Goal: Task Accomplishment & Management: Manage account settings

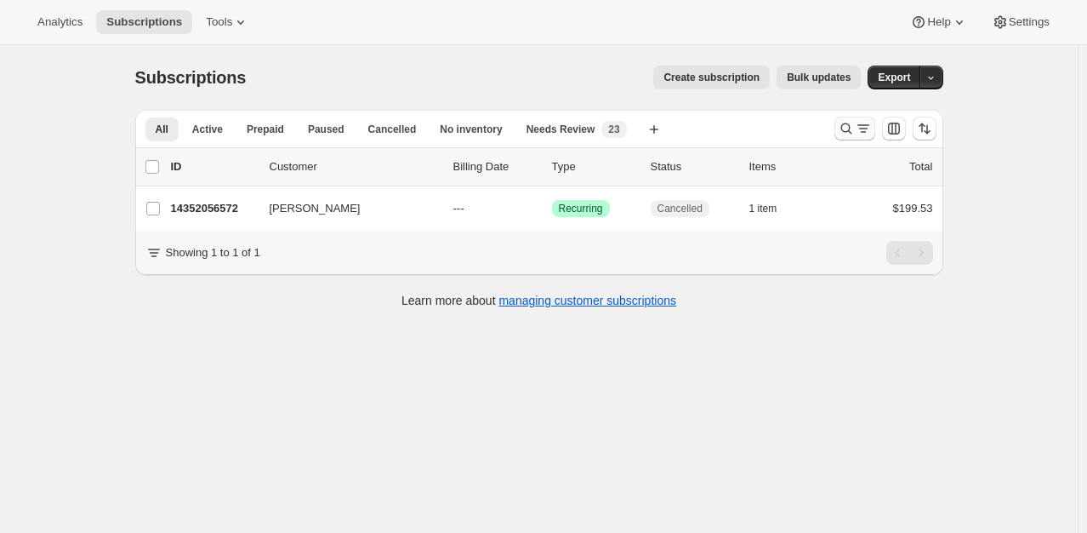
click at [855, 128] on icon "Search and filter results" at bounding box center [846, 128] width 17 height 17
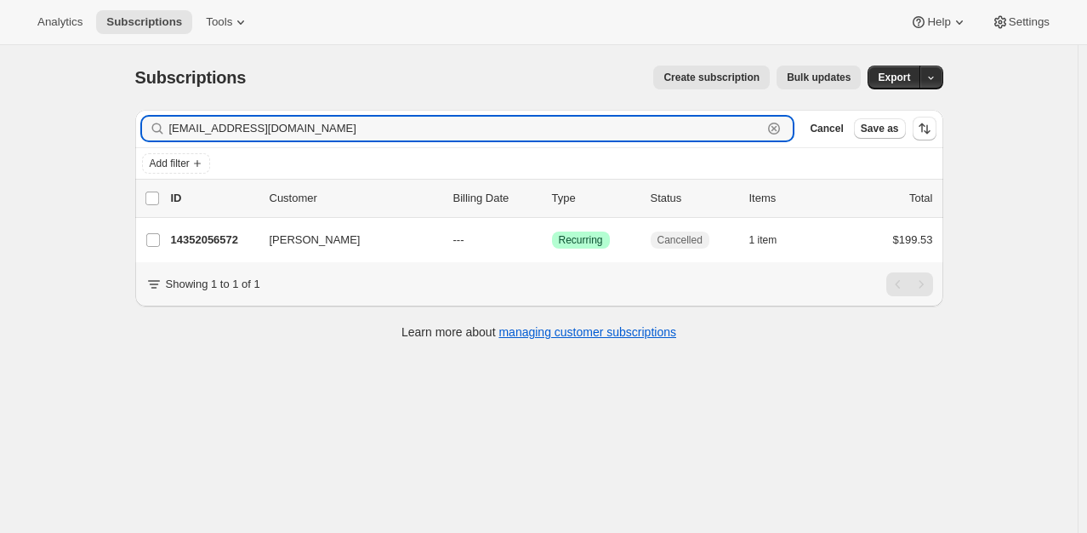
click at [779, 128] on icon "button" at bounding box center [774, 128] width 17 height 17
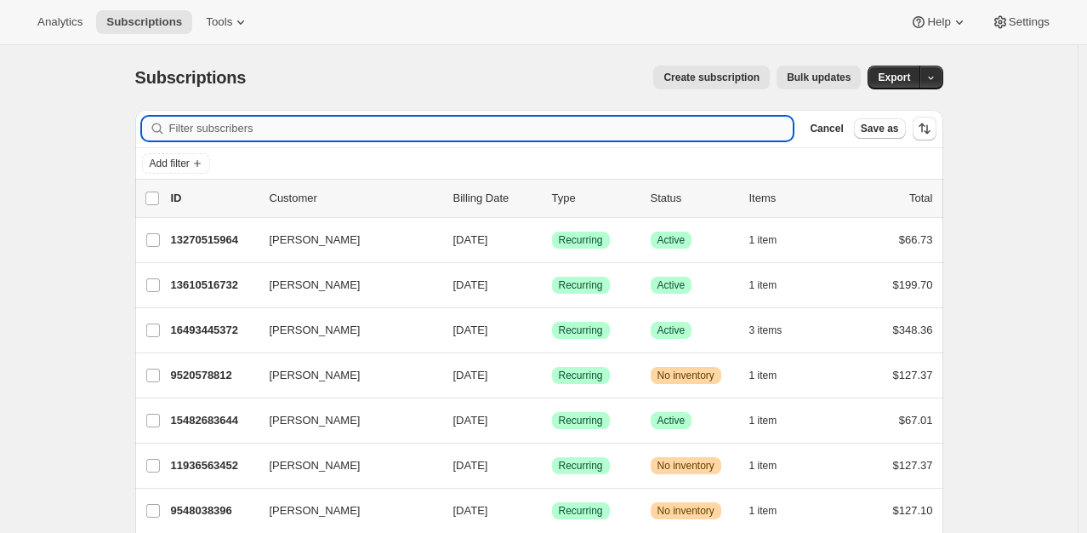
paste input "[EMAIL_ADDRESS][DOMAIN_NAME]"
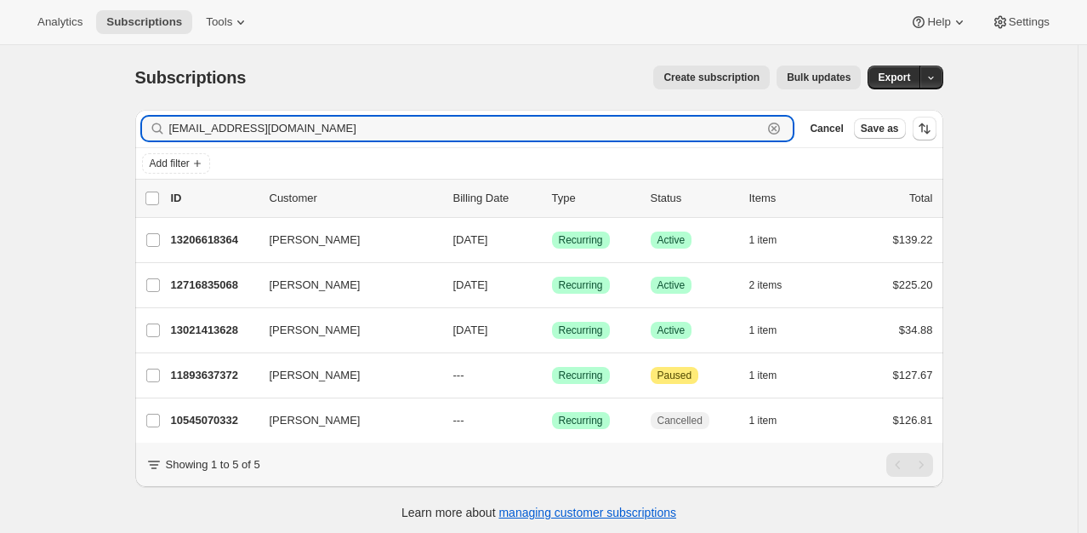
type input "[EMAIL_ADDRESS][DOMAIN_NAME]"
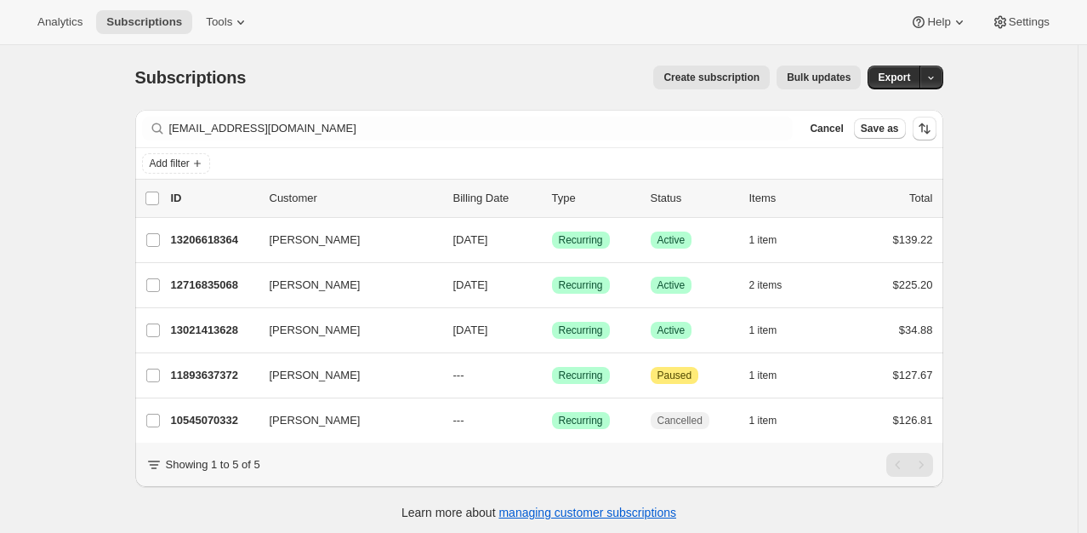
click at [1053, 193] on div "Subscriptions. This page is ready Subscriptions Create subscription Bulk update…" at bounding box center [539, 311] width 1078 height 533
click at [1014, 154] on div "Subscriptions. This page is ready Subscriptions Create subscription Bulk update…" at bounding box center [539, 311] width 1078 height 533
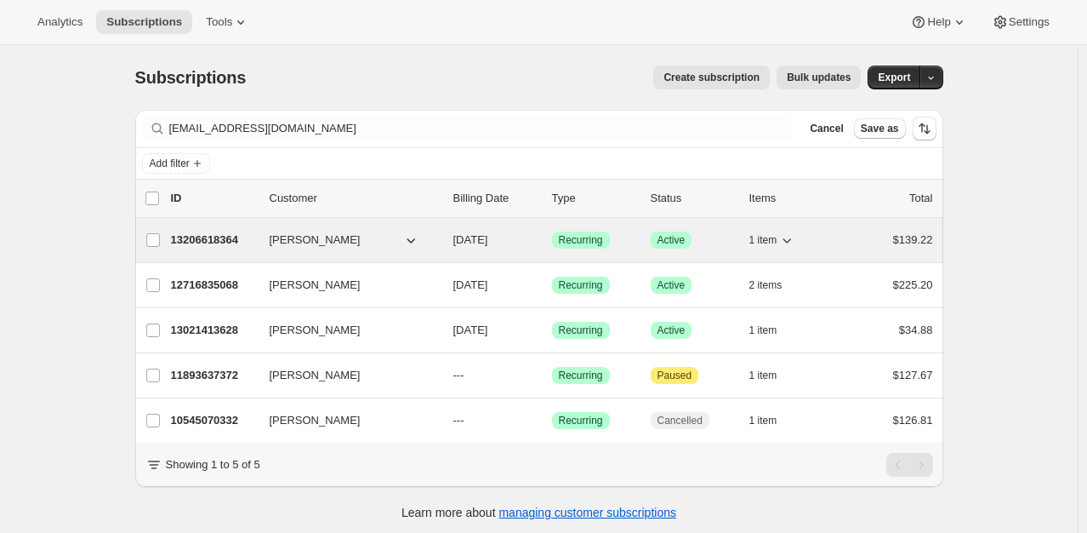
click at [241, 238] on p "13206618364" at bounding box center [213, 239] width 85 height 17
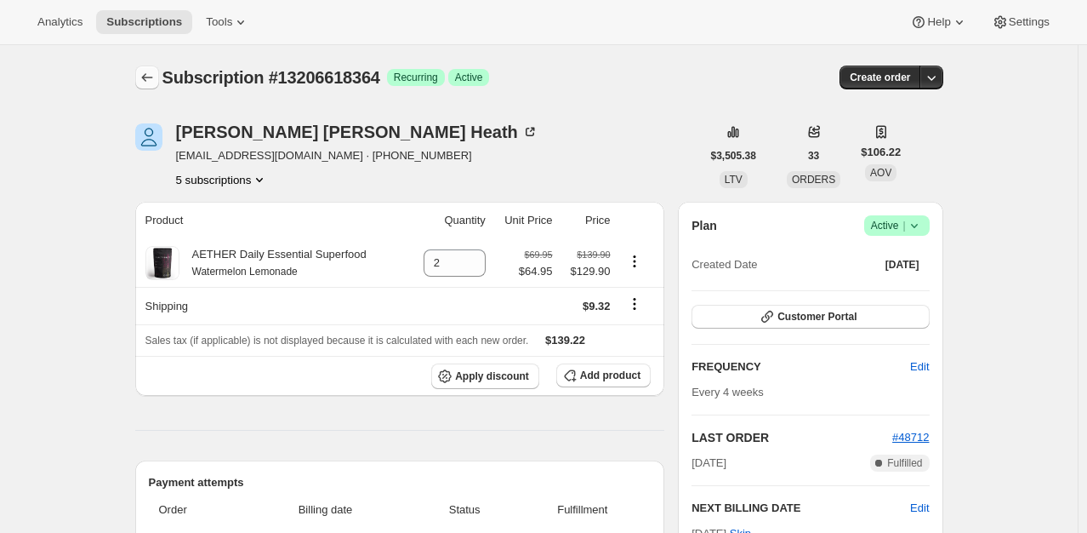
click at [147, 73] on icon "Subscriptions" at bounding box center [147, 77] width 17 height 17
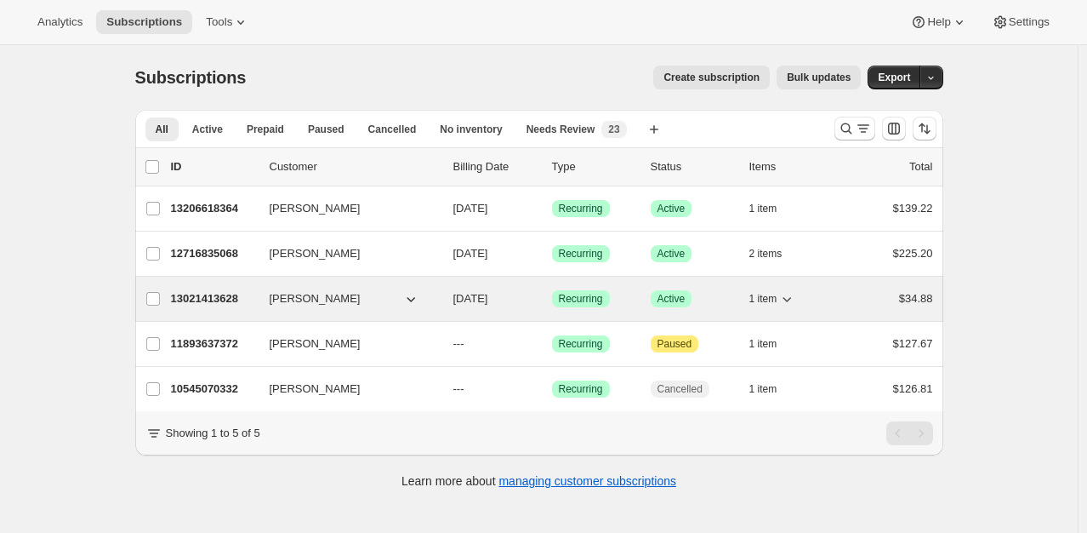
click at [211, 300] on p "13021413628" at bounding box center [213, 298] width 85 height 17
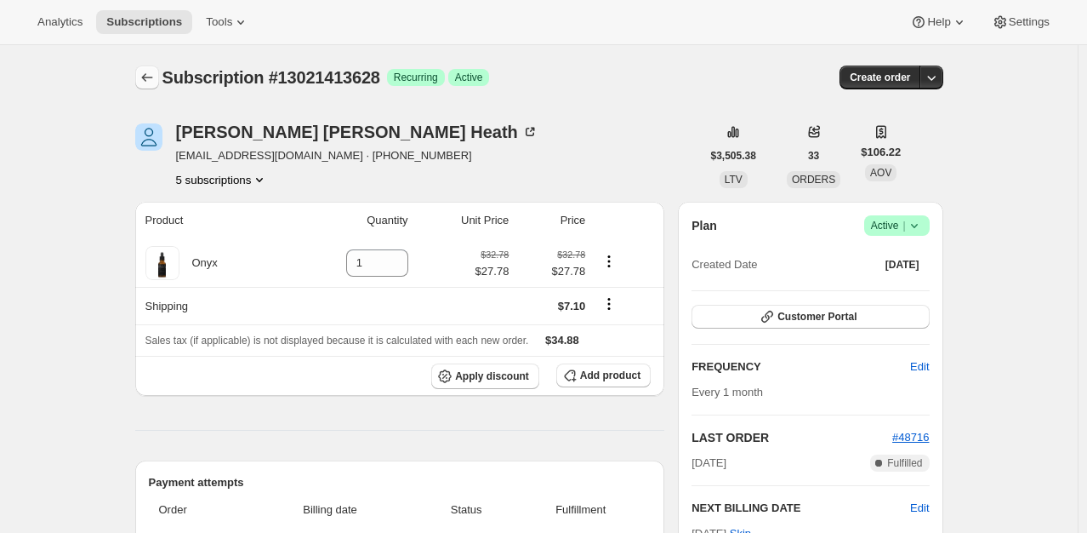
click at [150, 77] on icon "Subscriptions" at bounding box center [147, 77] width 17 height 17
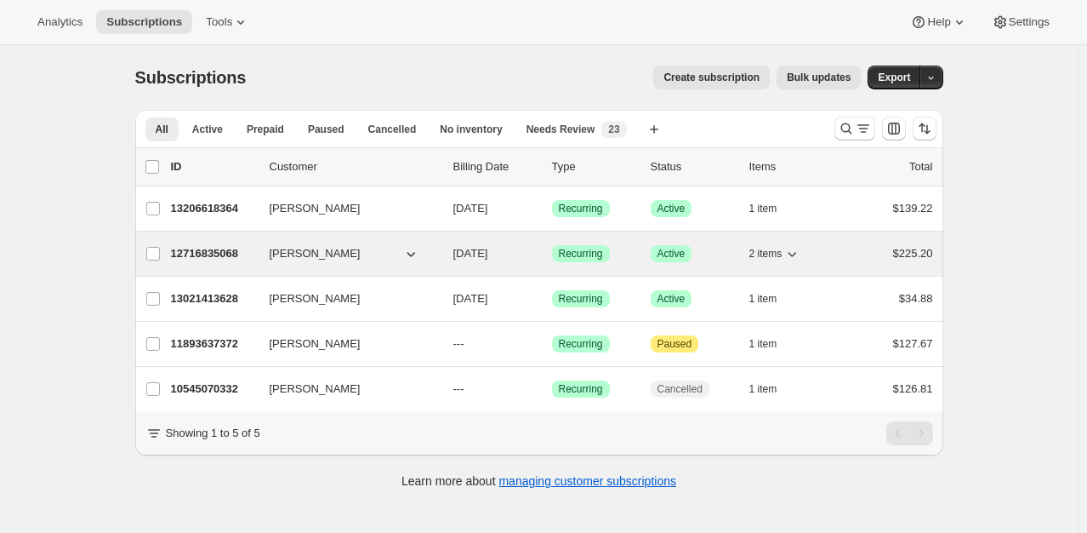
click at [328, 258] on span "[PERSON_NAME]" at bounding box center [315, 253] width 91 height 17
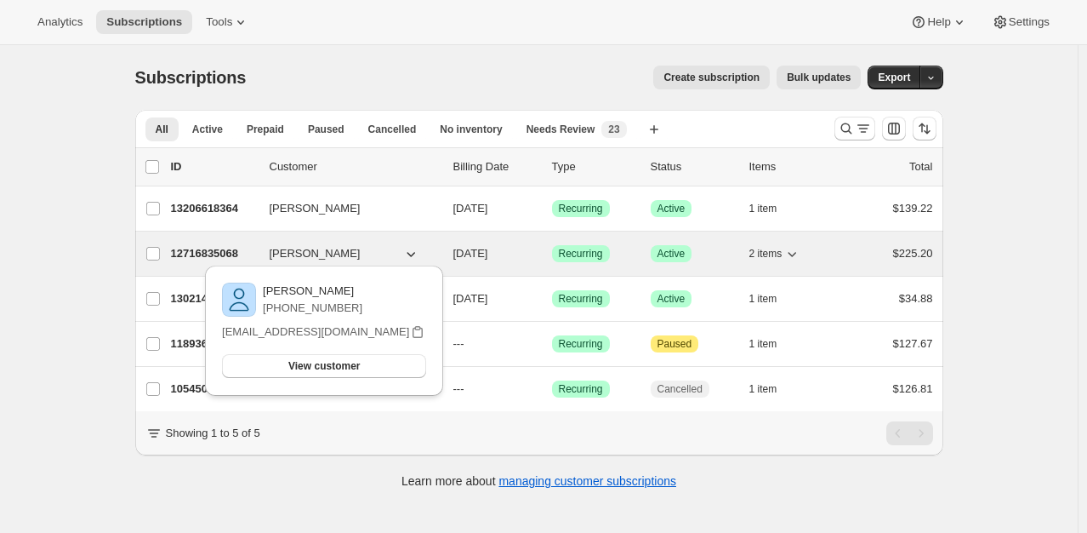
click at [322, 250] on span "[PERSON_NAME]" at bounding box center [315, 253] width 91 height 17
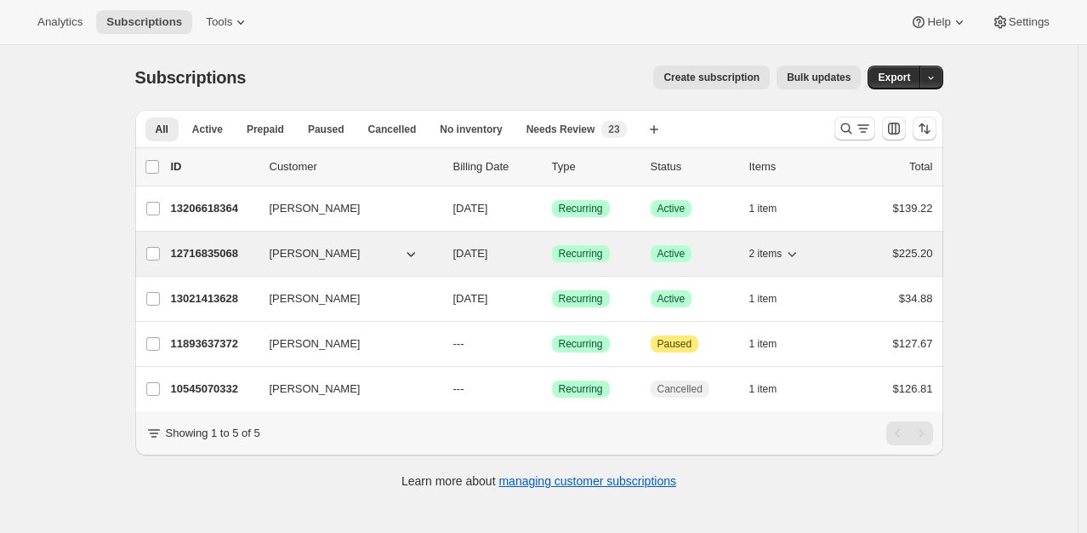
click at [292, 248] on span "[PERSON_NAME]" at bounding box center [315, 253] width 91 height 17
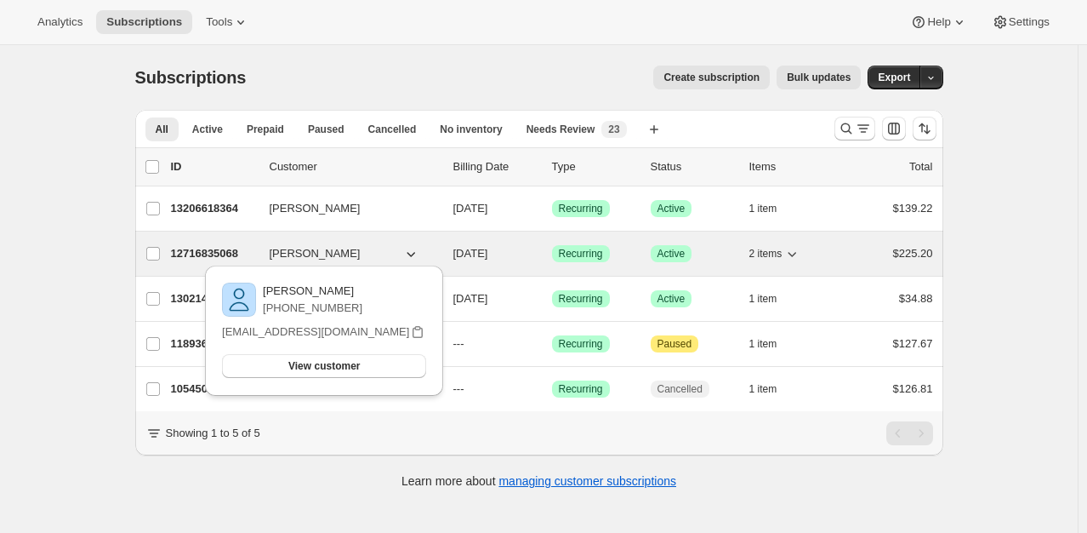
click at [229, 249] on p "12716835068" at bounding box center [213, 253] width 85 height 17
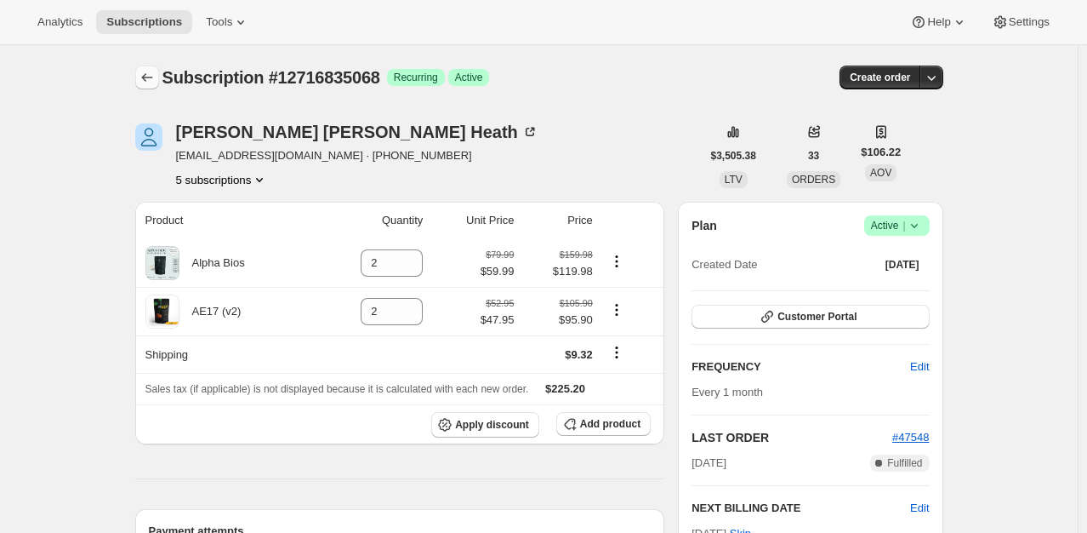
click at [156, 74] on icon "Subscriptions" at bounding box center [147, 77] width 17 height 17
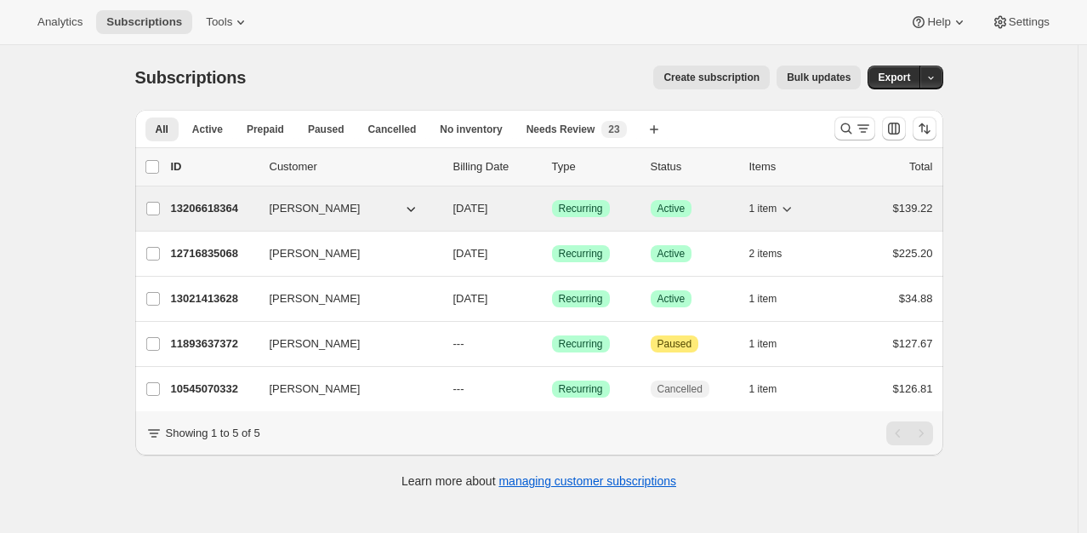
click at [235, 204] on p "13206618364" at bounding box center [213, 208] width 85 height 17
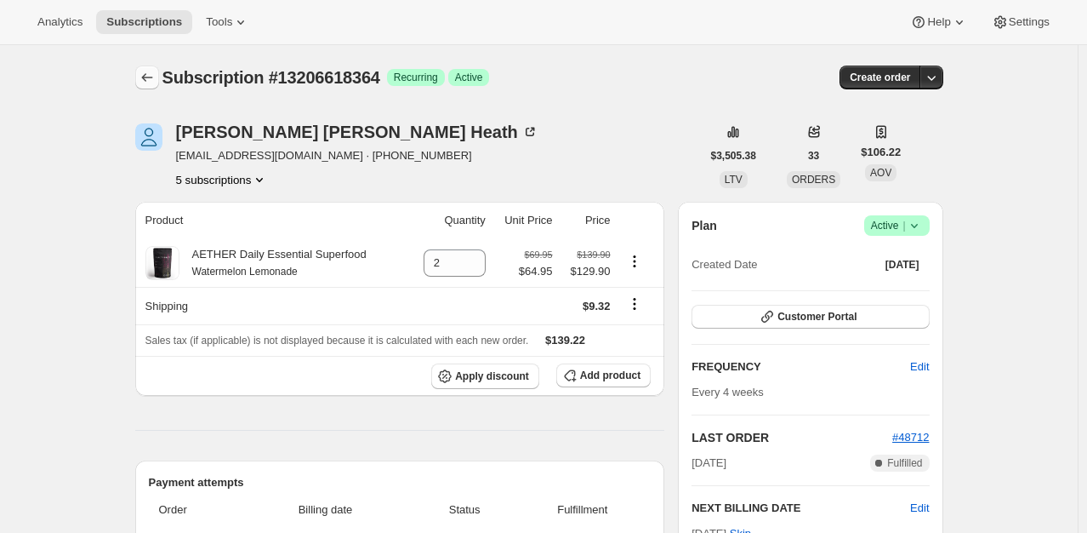
click at [151, 73] on icon "Subscriptions" at bounding box center [147, 77] width 17 height 17
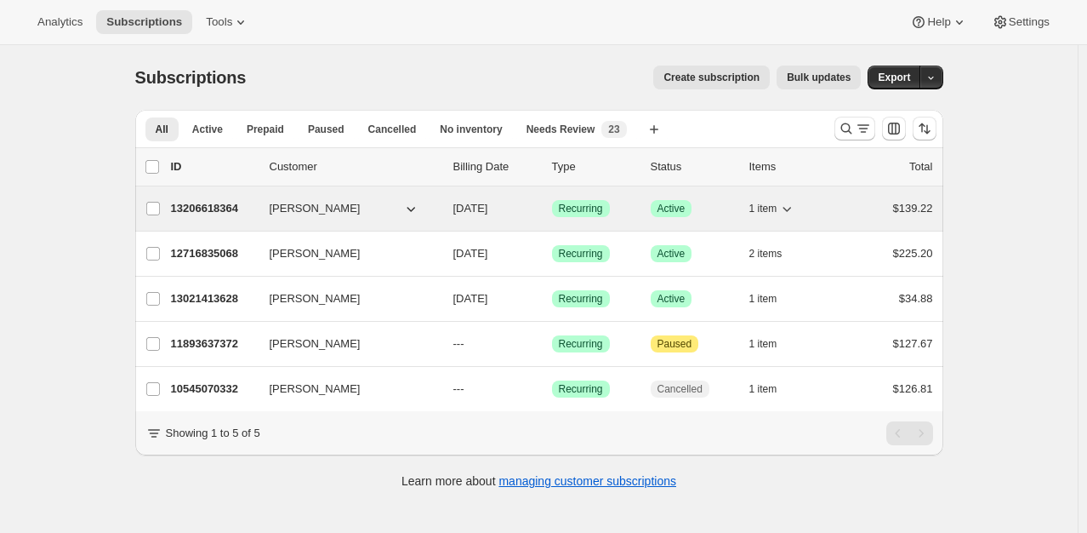
click at [237, 212] on p "13206618364" at bounding box center [213, 208] width 85 height 17
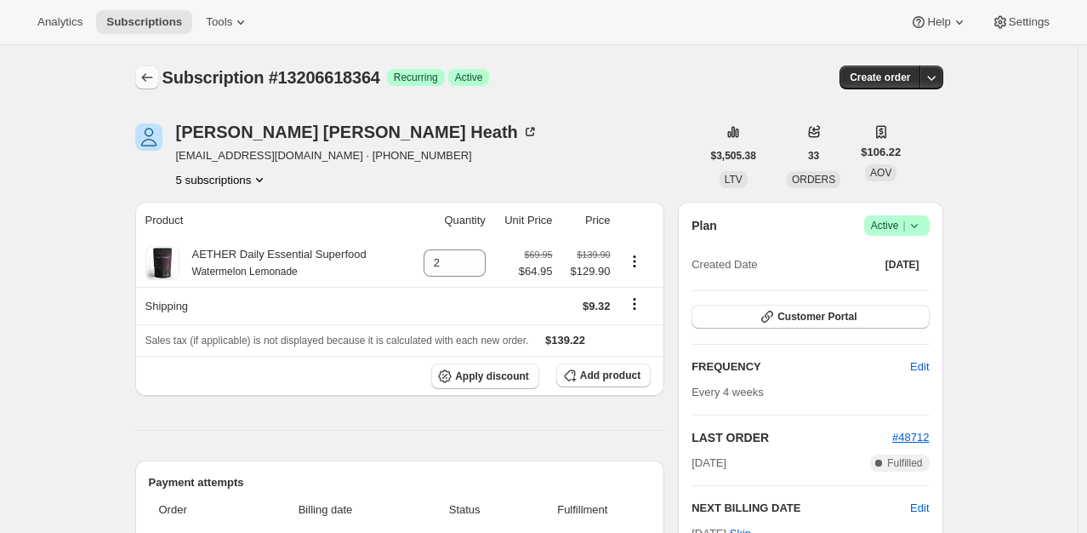
click at [156, 80] on icon "Subscriptions" at bounding box center [147, 77] width 17 height 17
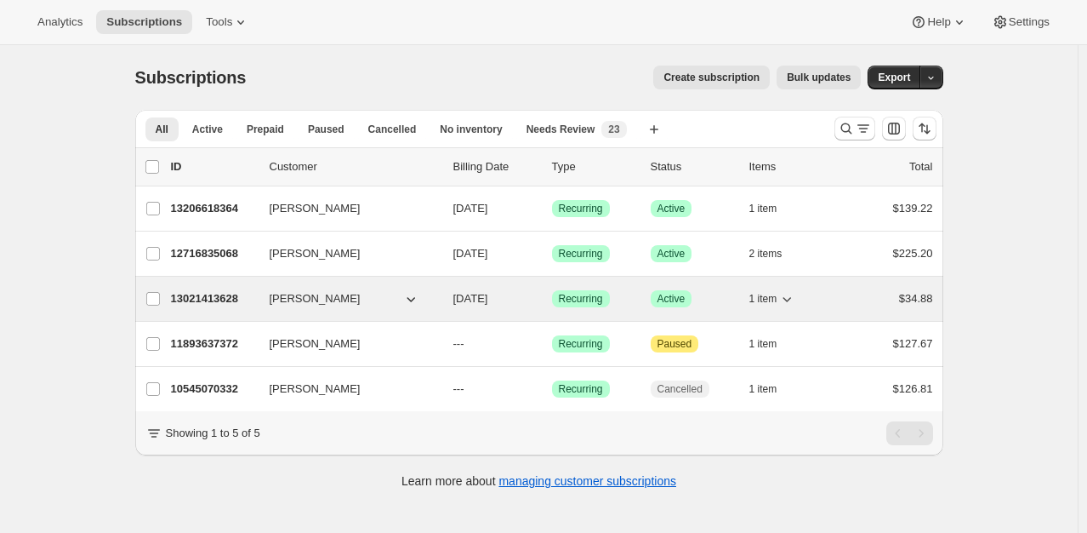
click at [209, 291] on p "13021413628" at bounding box center [213, 298] width 85 height 17
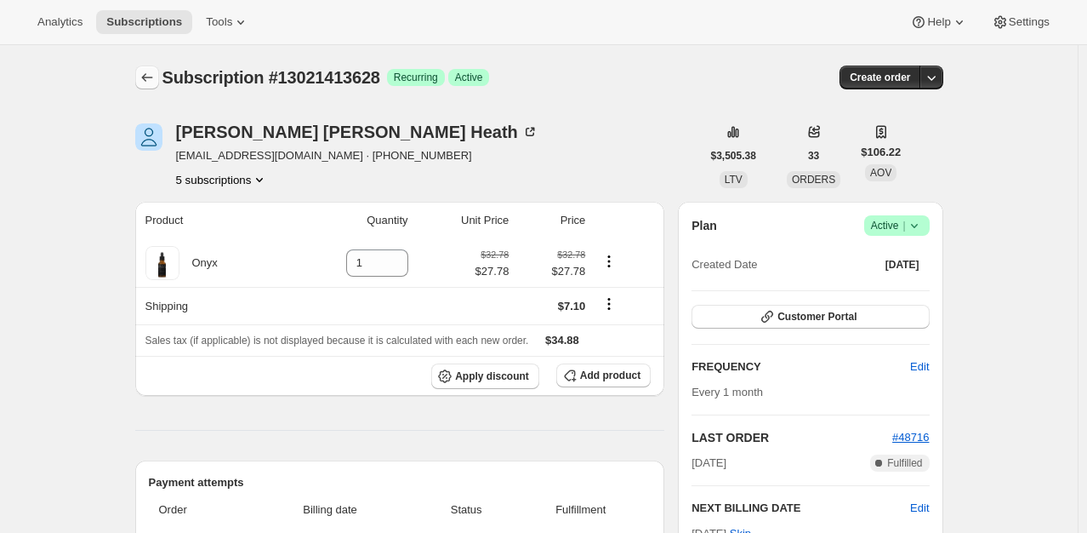
click at [149, 81] on icon "Subscriptions" at bounding box center [147, 77] width 17 height 17
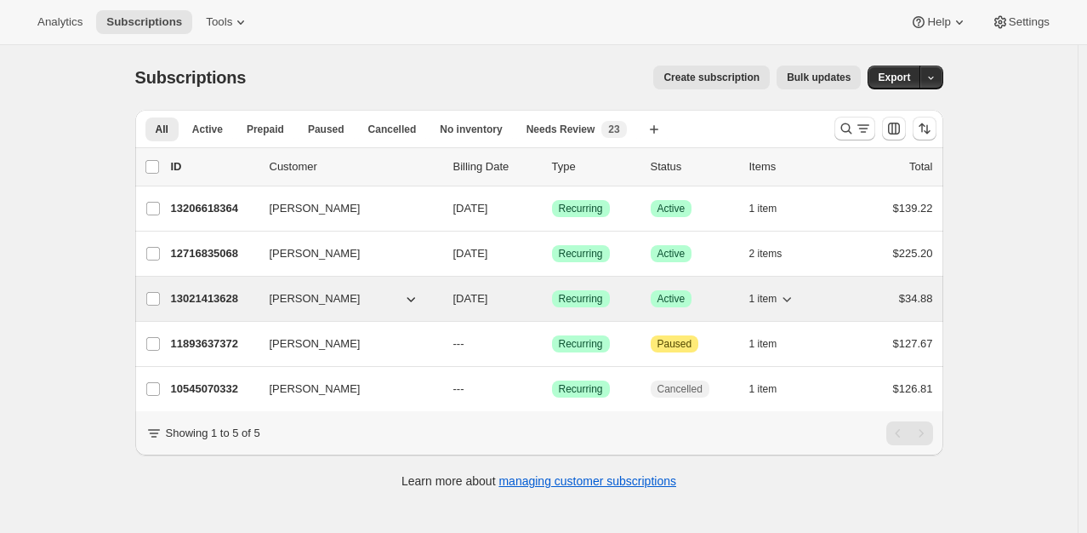
click at [227, 297] on p "13021413628" at bounding box center [213, 298] width 85 height 17
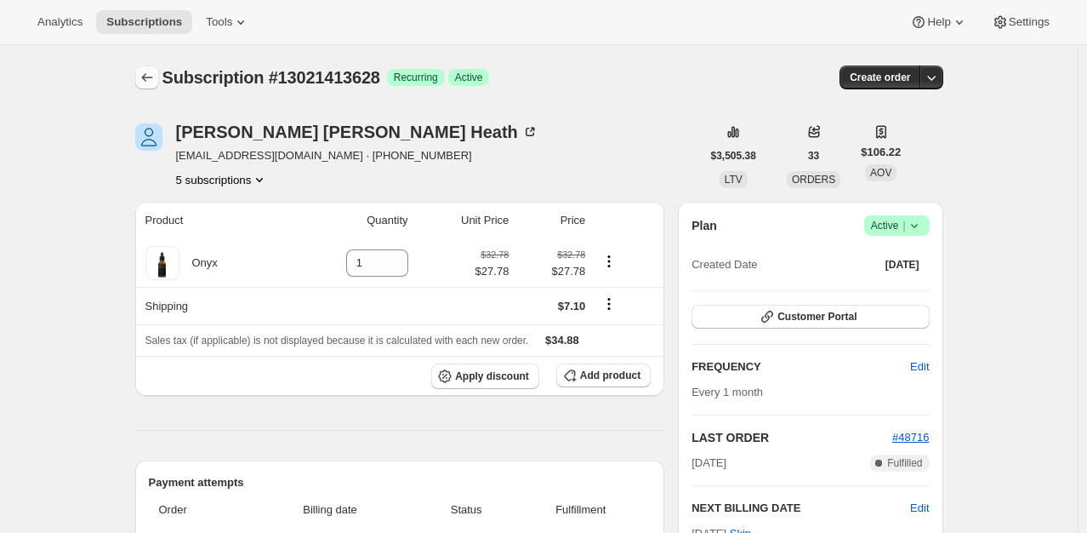
click at [146, 66] on button "Subscriptions" at bounding box center [147, 78] width 24 height 24
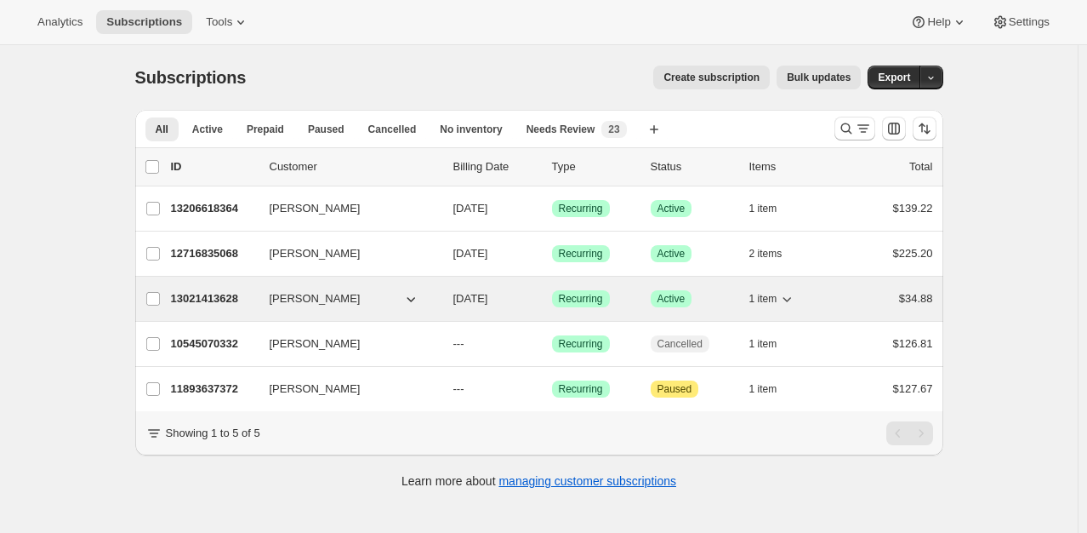
click at [217, 304] on p "13021413628" at bounding box center [213, 298] width 85 height 17
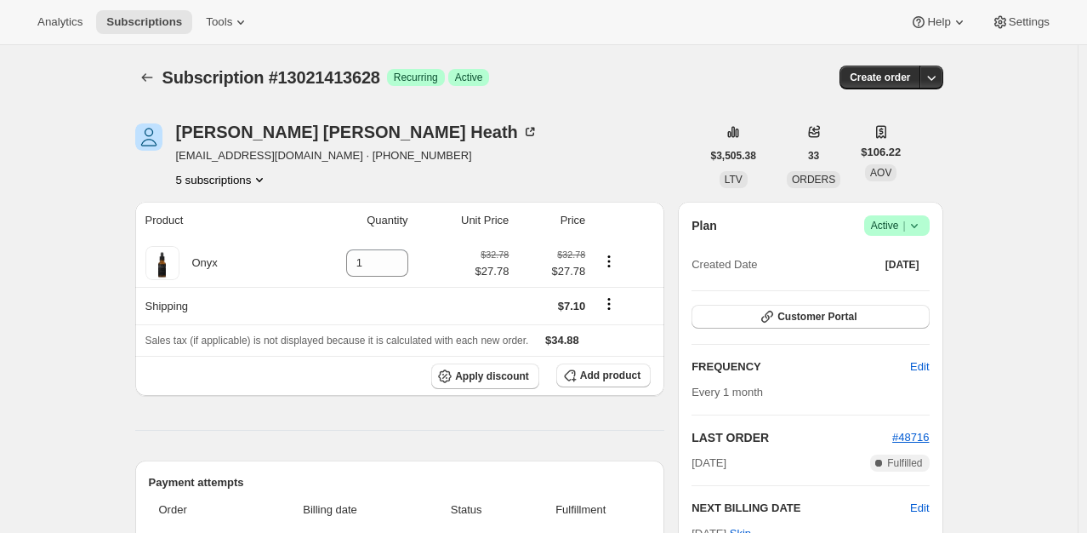
click at [893, 232] on span "Active |" at bounding box center [897, 225] width 52 height 17
click at [905, 288] on span "Cancel subscription" at bounding box center [902, 287] width 96 height 13
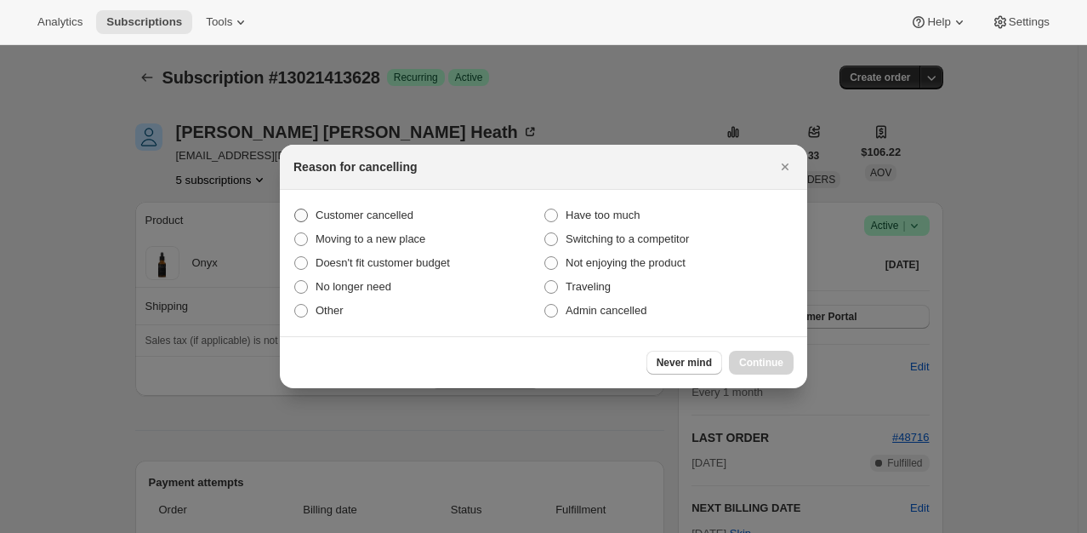
click at [430, 205] on label "Customer cancelled" at bounding box center [419, 215] width 250 height 24
click at [295, 208] on input "Customer cancelled" at bounding box center [294, 208] width 1 height 1
radio input "true"
click at [759, 357] on span "Continue" at bounding box center [761, 363] width 44 height 14
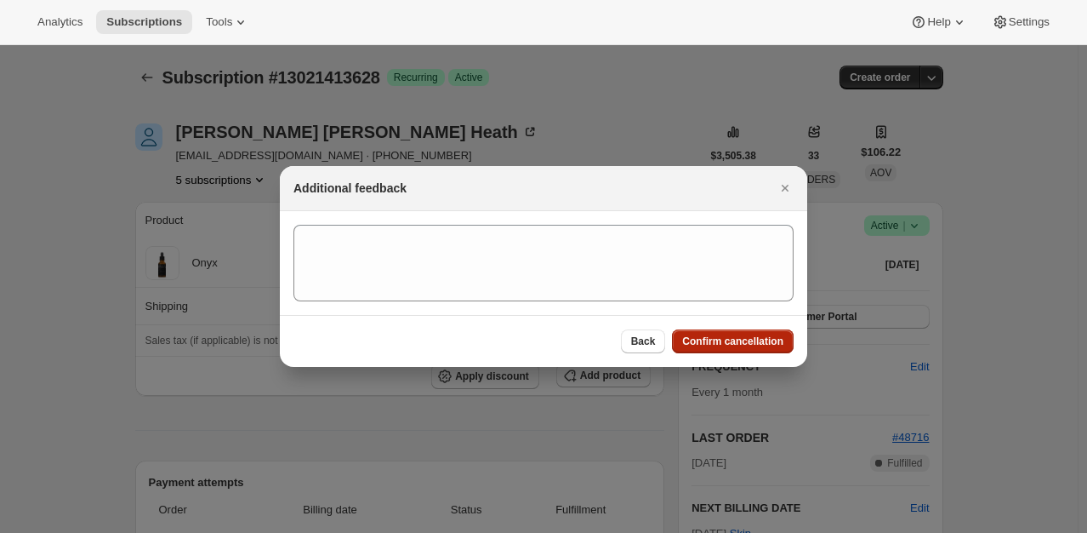
click at [749, 341] on span "Confirm cancellation" at bounding box center [732, 341] width 101 height 14
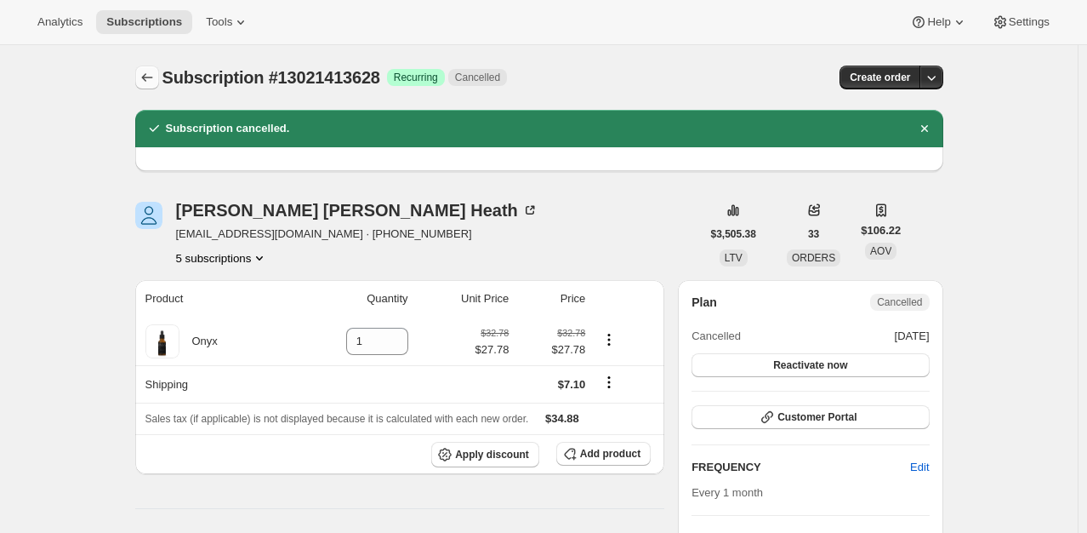
click at [148, 73] on icon "Subscriptions" at bounding box center [147, 77] width 17 height 17
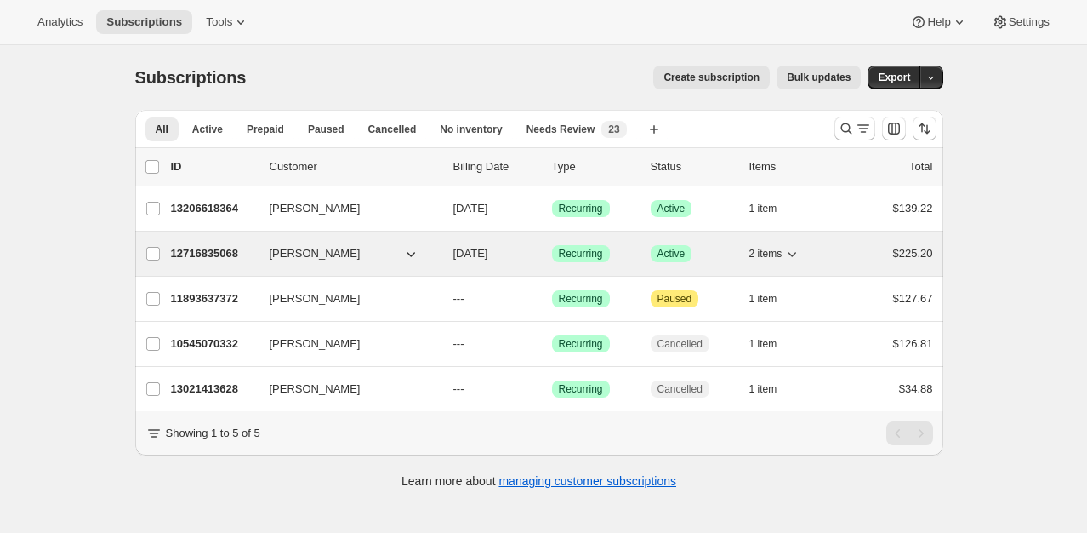
click at [220, 248] on p "12716835068" at bounding box center [213, 253] width 85 height 17
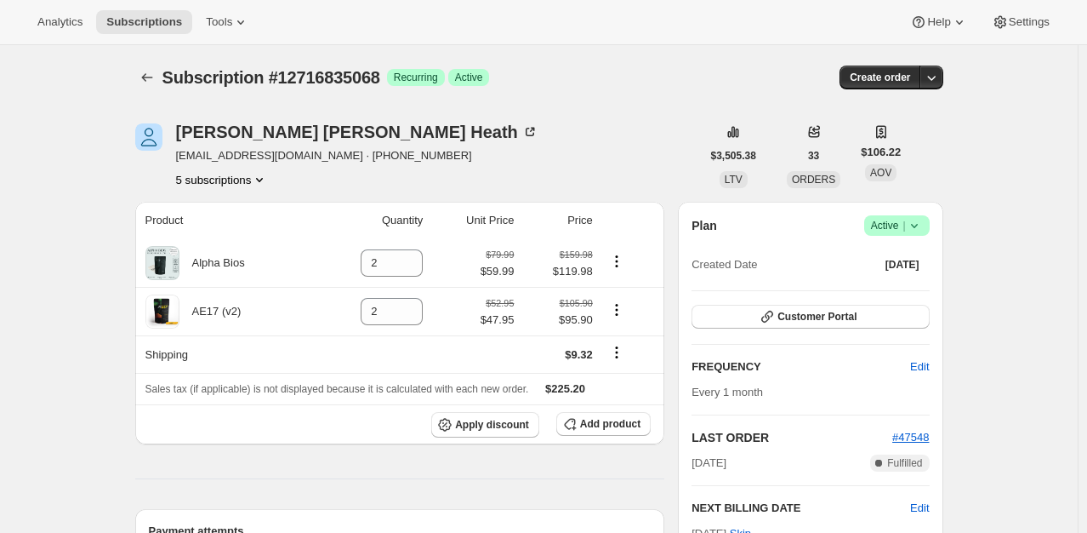
click at [886, 226] on span "Active |" at bounding box center [897, 225] width 52 height 17
click at [888, 297] on button "Cancel subscription" at bounding box center [902, 287] width 106 height 27
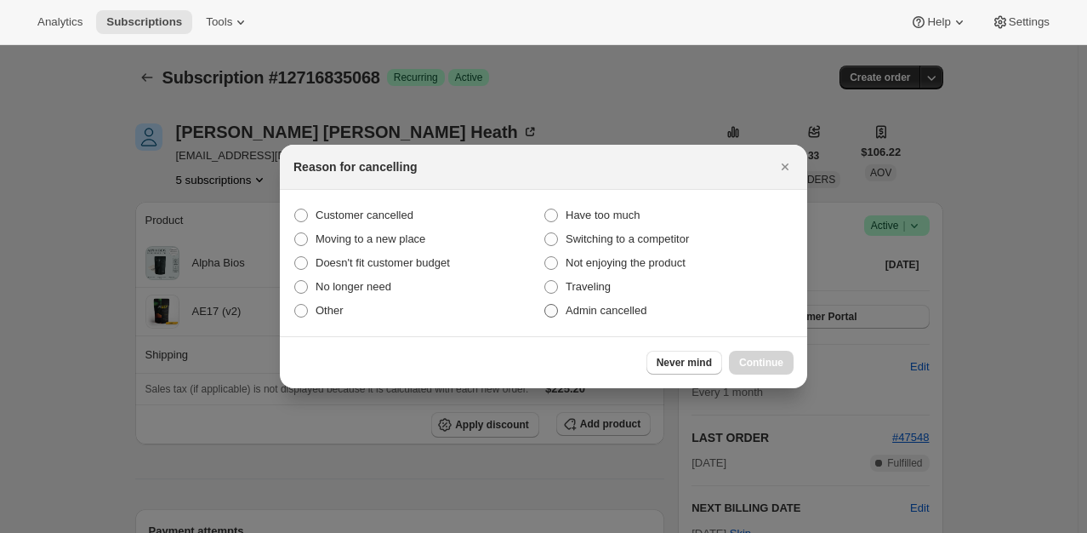
click at [585, 305] on span "Admin cancelled" at bounding box center [606, 310] width 81 height 13
click at [545, 305] on input "Admin cancelled" at bounding box center [545, 304] width 1 height 1
radio input "true"
click at [760, 362] on span "Continue" at bounding box center [761, 363] width 44 height 14
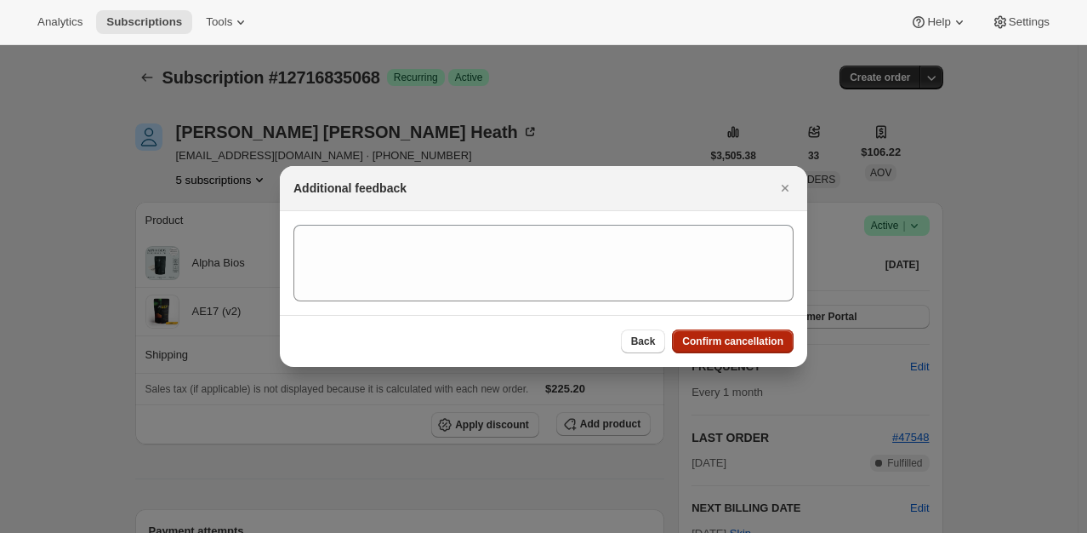
click at [751, 342] on span "Confirm cancellation" at bounding box center [732, 341] width 101 height 14
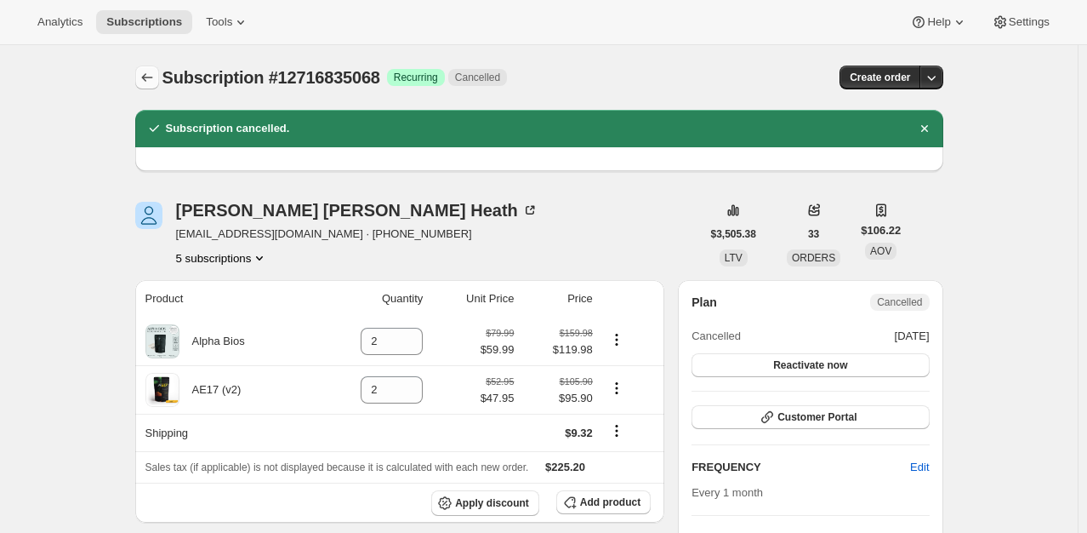
click at [145, 74] on icon "Subscriptions" at bounding box center [147, 77] width 17 height 17
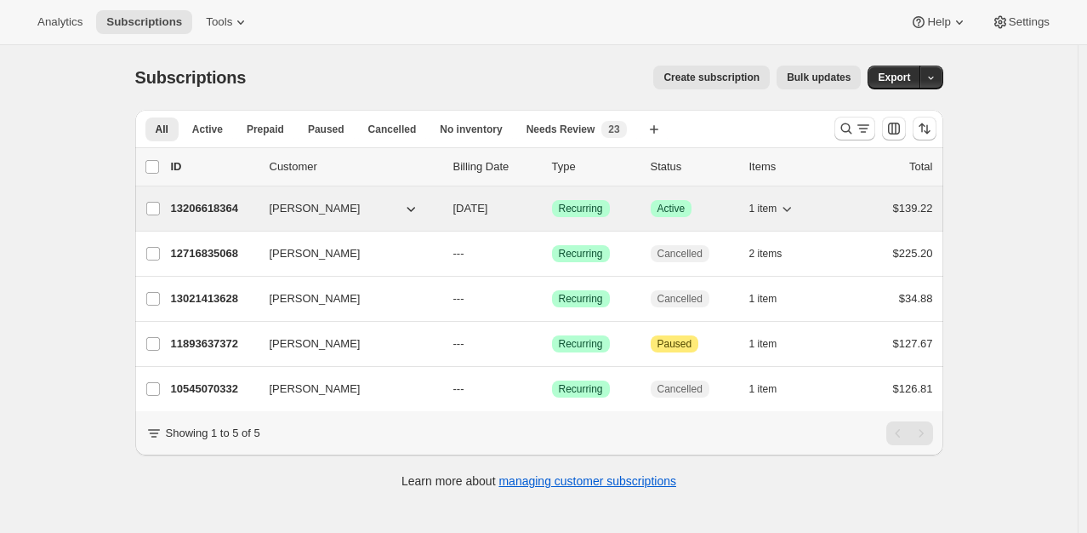
click at [293, 206] on span "[PERSON_NAME]" at bounding box center [315, 208] width 91 height 17
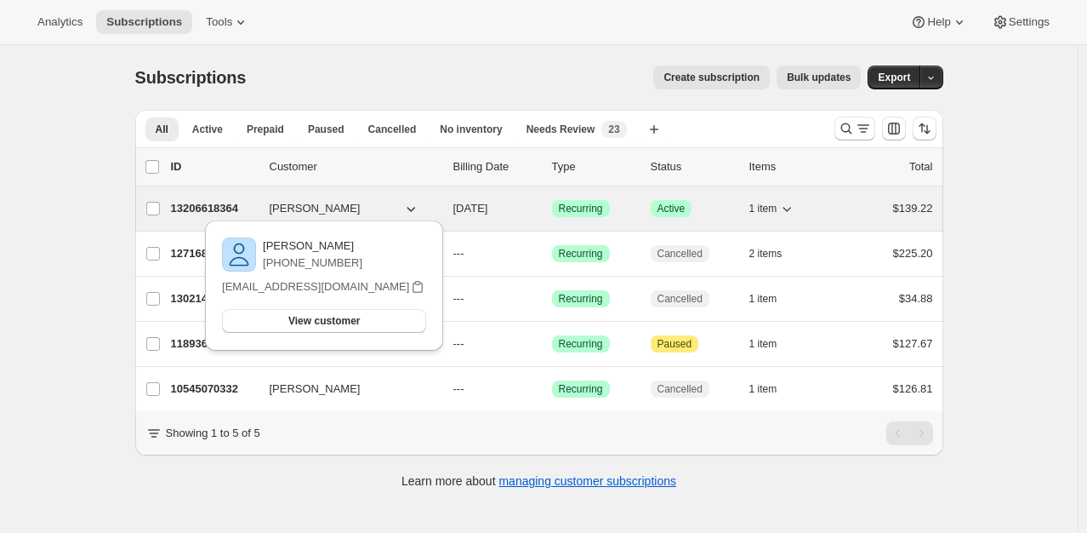
click at [293, 206] on span "[PERSON_NAME]" at bounding box center [315, 208] width 91 height 17
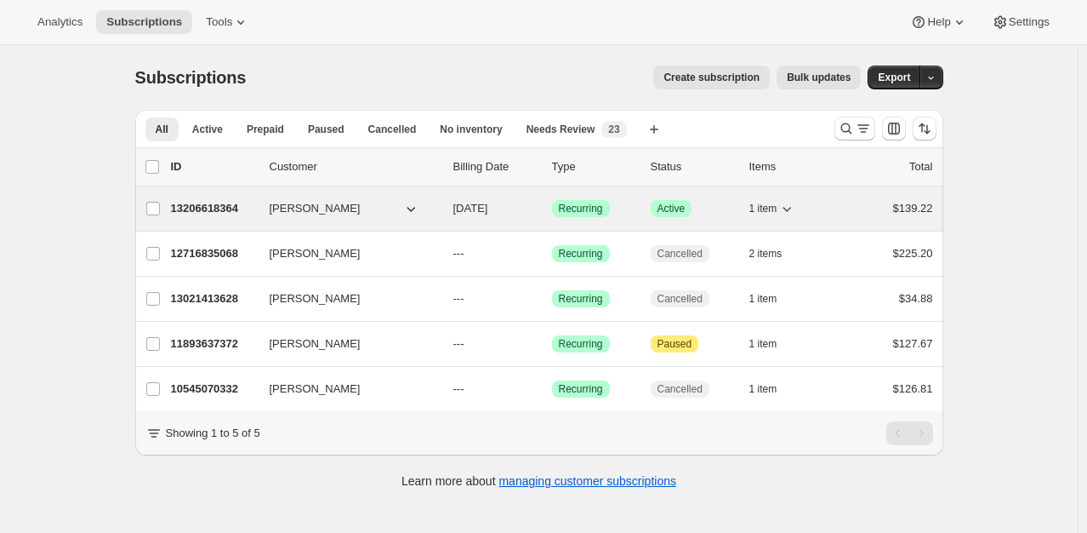
click at [243, 203] on p "13206618364" at bounding box center [213, 208] width 85 height 17
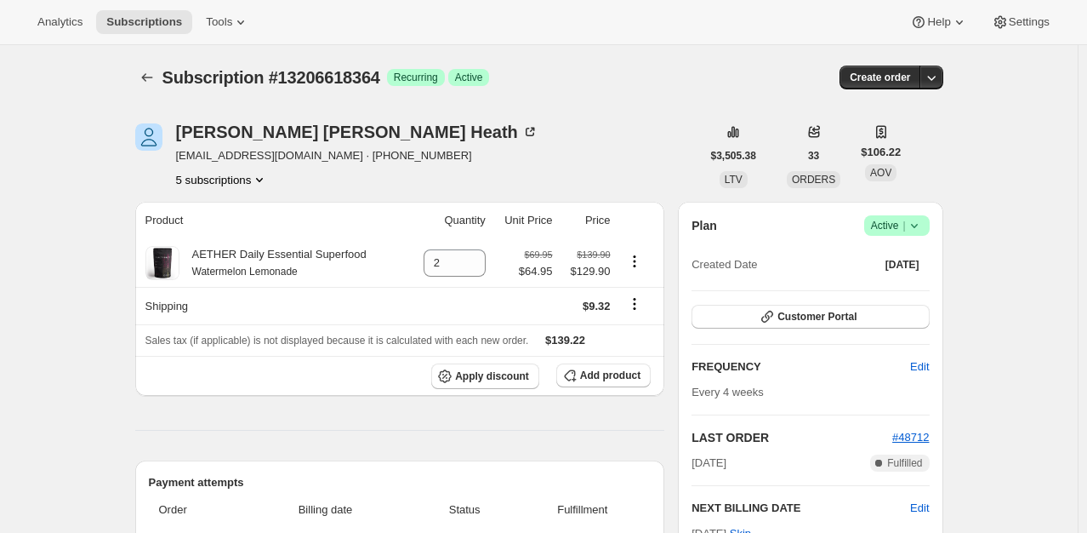
click at [888, 225] on span "Active |" at bounding box center [897, 225] width 52 height 17
click at [902, 293] on span "Cancel subscription" at bounding box center [902, 287] width 96 height 13
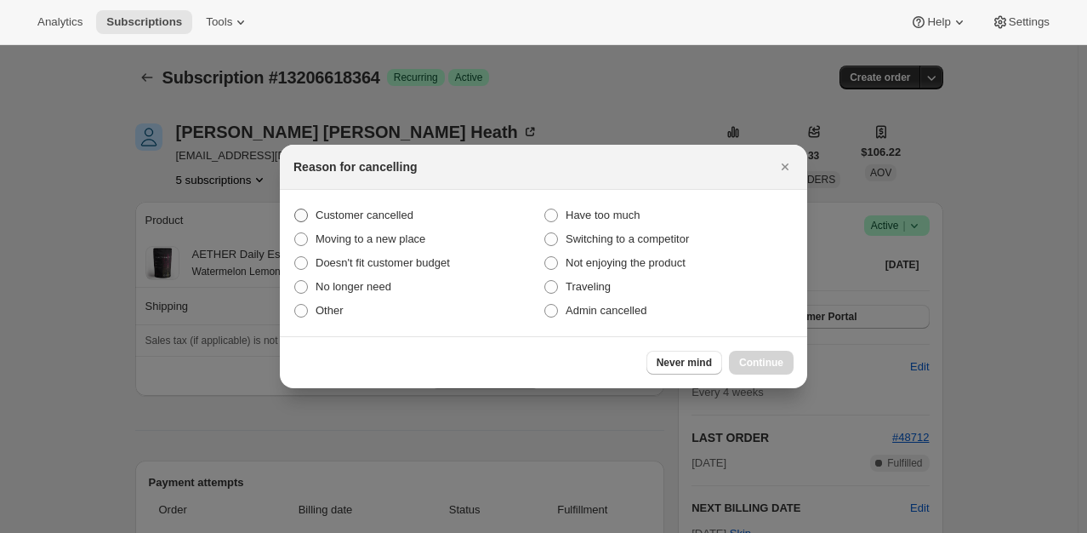
click at [376, 216] on span "Customer cancelled" at bounding box center [365, 214] width 98 height 13
click at [295, 209] on input "Customer cancelled" at bounding box center [294, 208] width 1 height 1
radio input "true"
click at [766, 356] on span "Continue" at bounding box center [761, 363] width 44 height 14
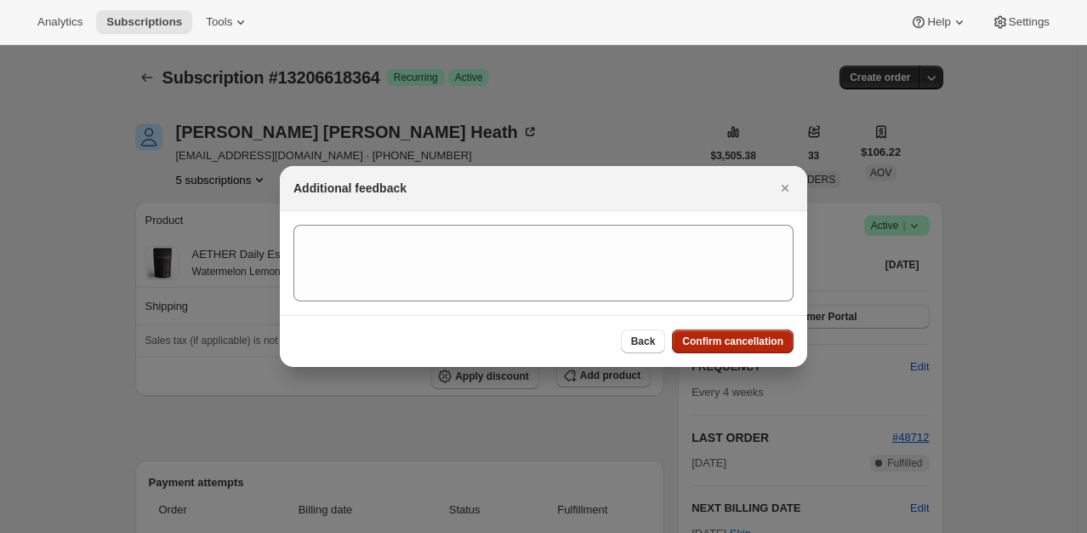
click at [750, 332] on button "Confirm cancellation" at bounding box center [733, 341] width 122 height 24
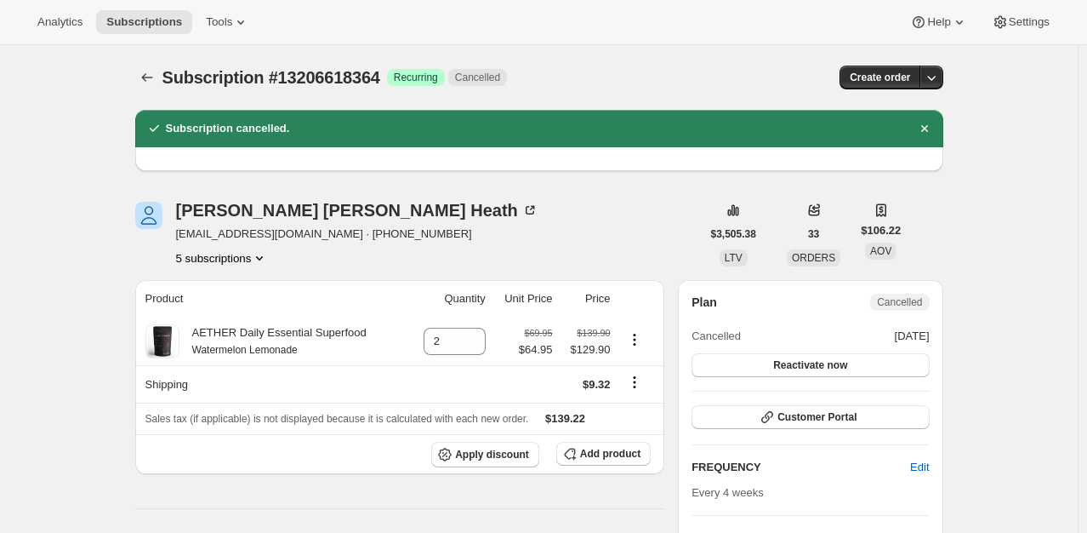
click at [146, 77] on icon "Subscriptions" at bounding box center [146, 77] width 11 height 9
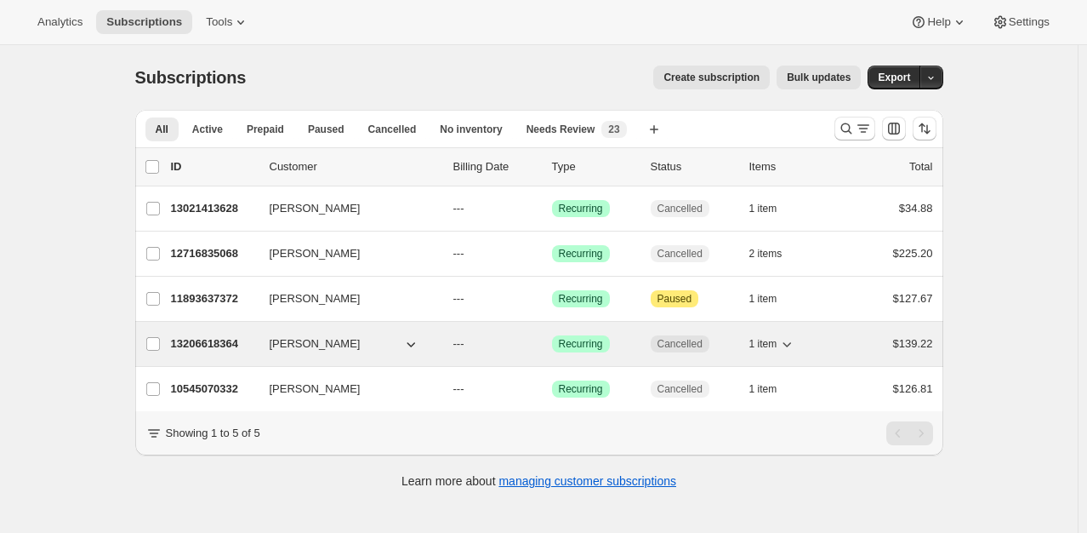
click at [230, 335] on p "13206618364" at bounding box center [213, 343] width 85 height 17
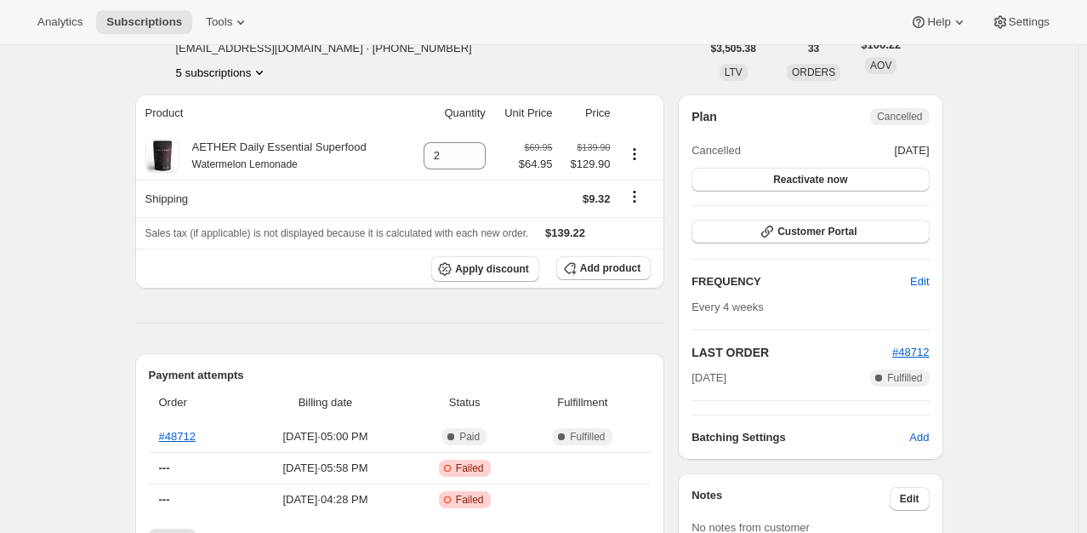
scroll to position [106, 0]
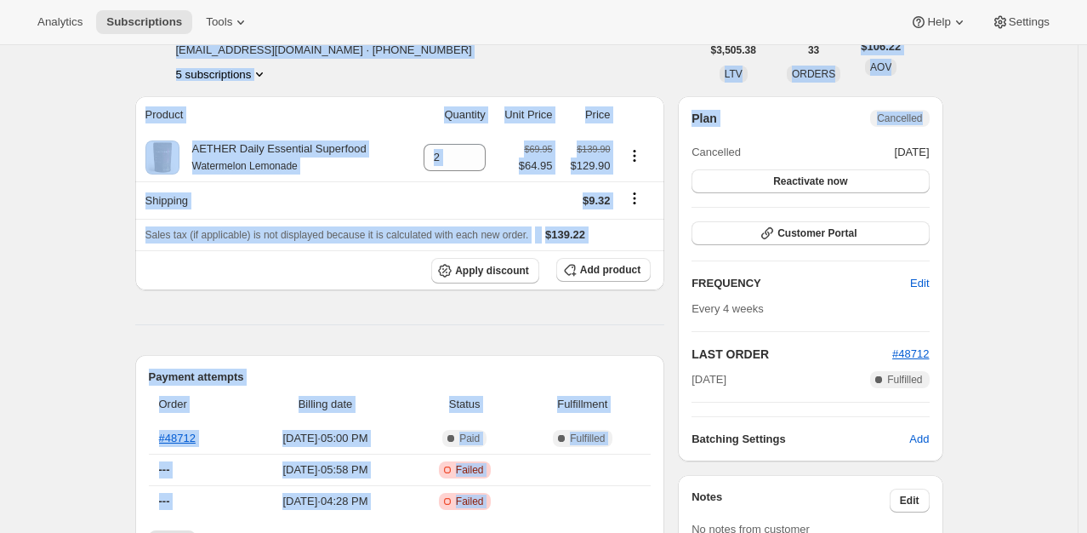
drag, startPoint x: 1084, startPoint y: 94, endPoint x: 1051, endPoint y: 37, distance: 65.2
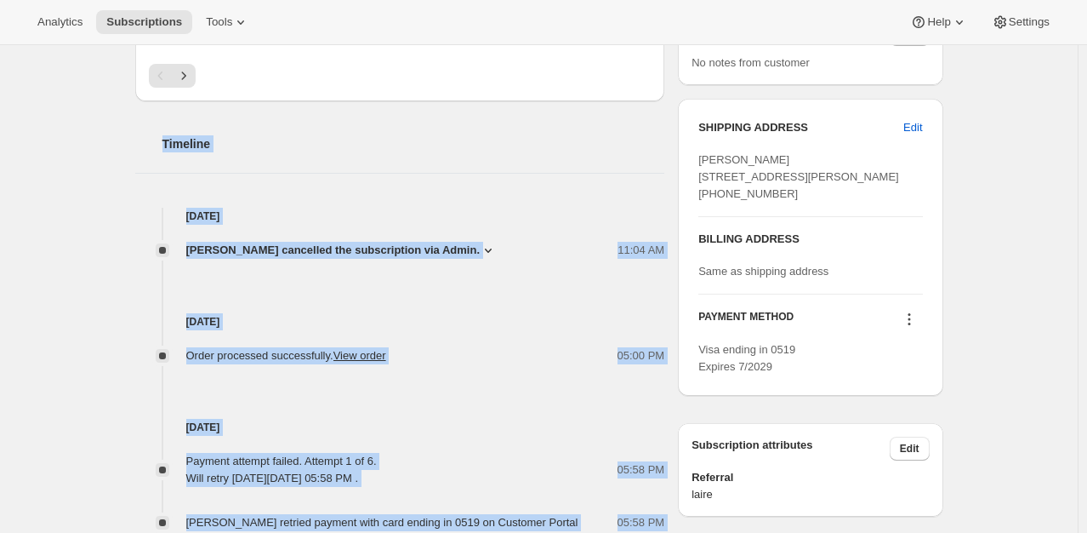
scroll to position [0, 0]
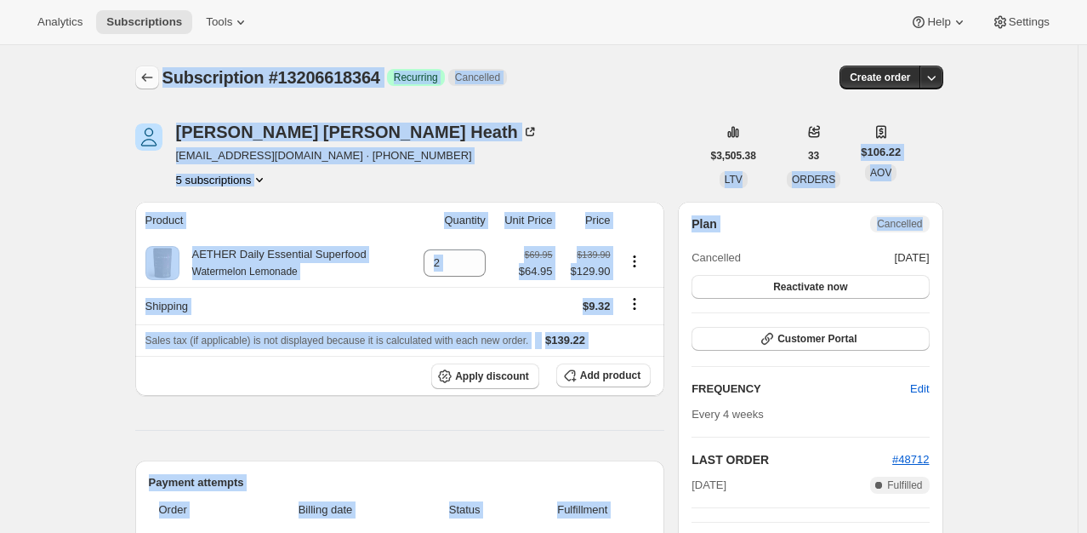
click at [148, 77] on icon "Subscriptions" at bounding box center [147, 77] width 17 height 17
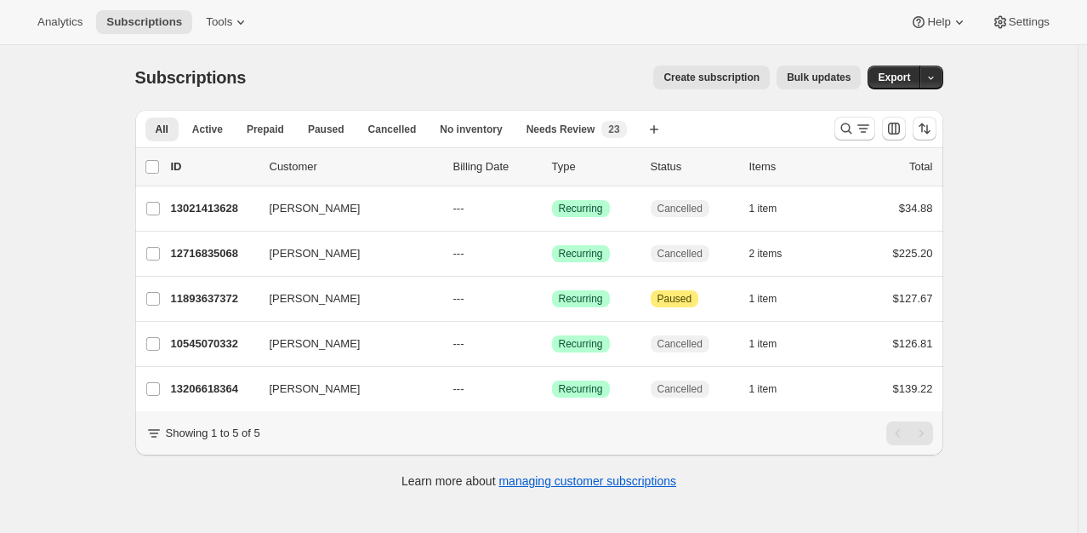
scroll to position [44, 0]
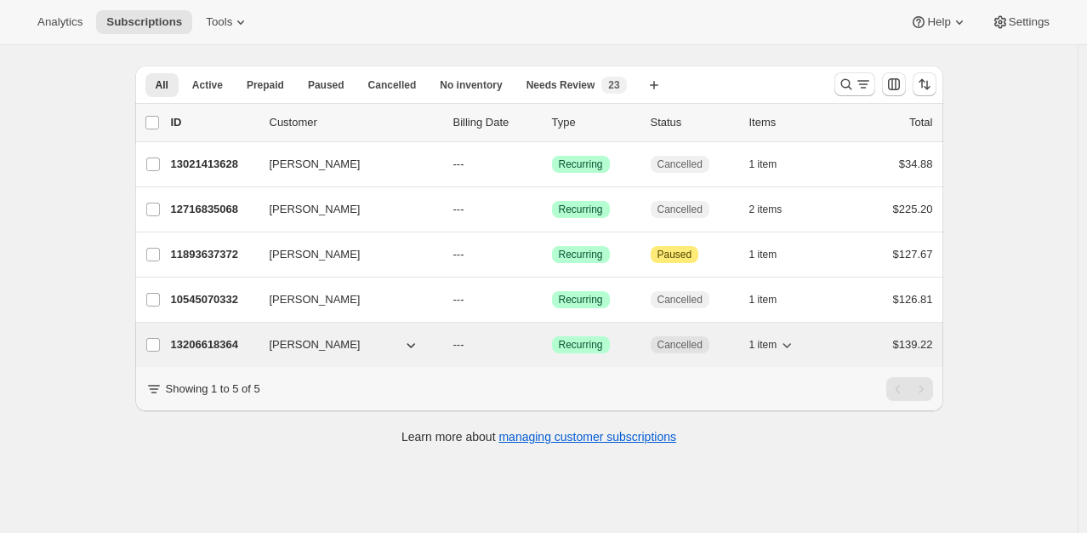
click at [214, 340] on p "13206618364" at bounding box center [213, 344] width 85 height 17
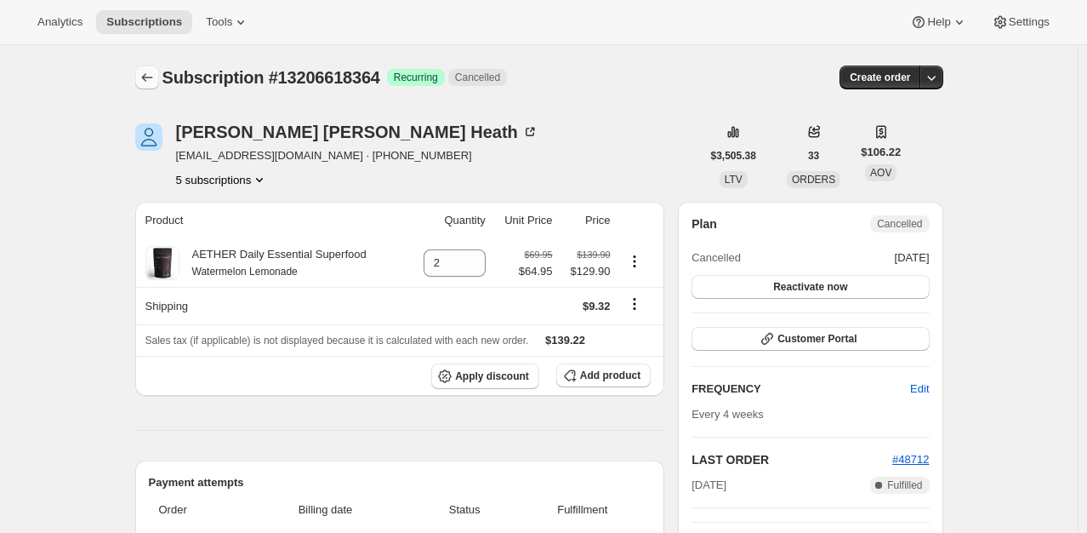
click at [147, 78] on icon "Subscriptions" at bounding box center [146, 77] width 11 height 9
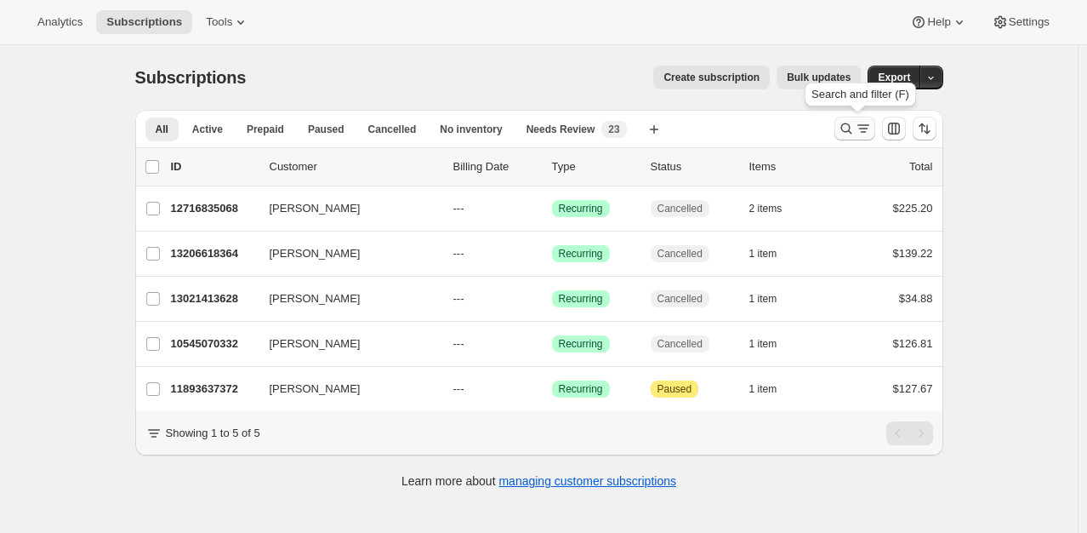
click at [849, 128] on icon "Search and filter results" at bounding box center [846, 128] width 17 height 17
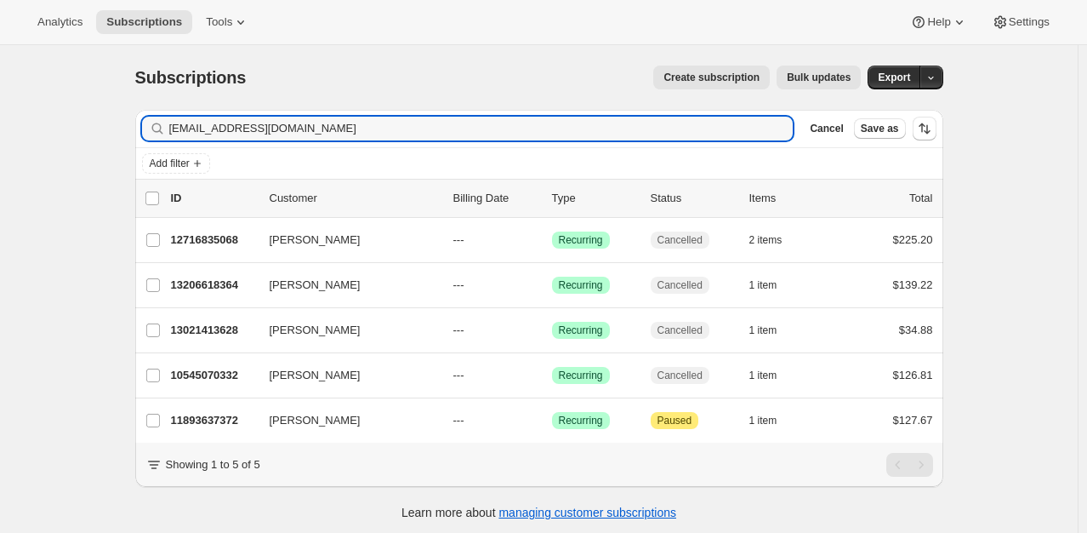
drag, startPoint x: 603, startPoint y: 134, endPoint x: 120, endPoint y: 77, distance: 486.8
click at [120, 77] on div "Subscriptions. This page is ready Subscriptions Create subscription Bulk update…" at bounding box center [539, 291] width 849 height 493
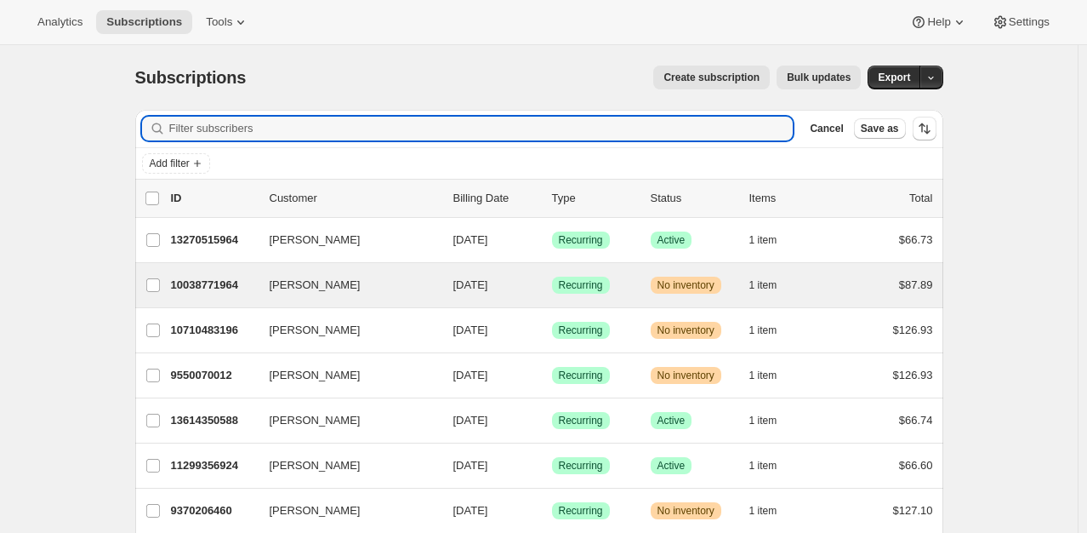
type input "[EMAIL_ADDRESS][DOMAIN_NAME]"
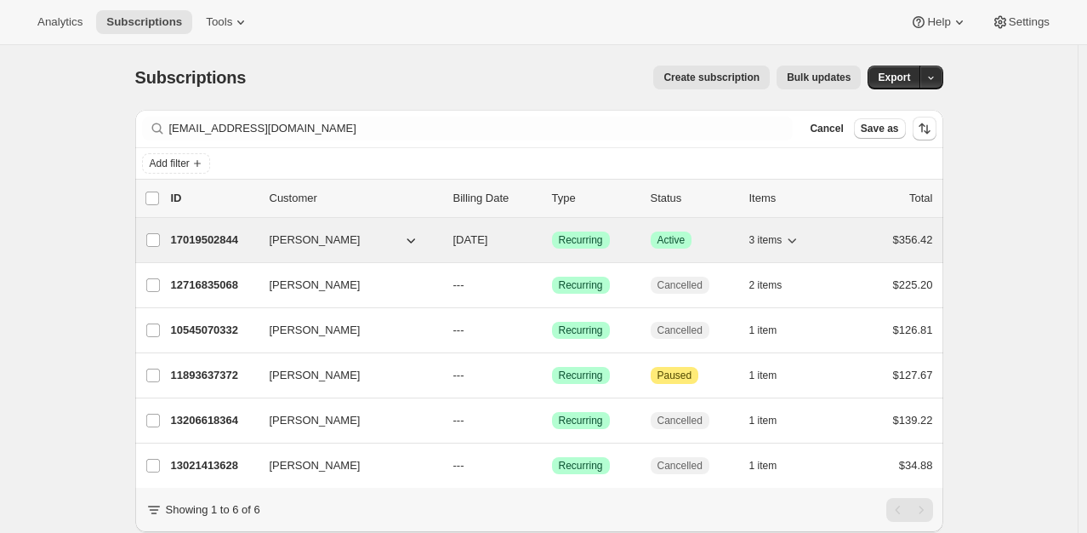
click at [212, 243] on p "17019502844" at bounding box center [213, 239] width 85 height 17
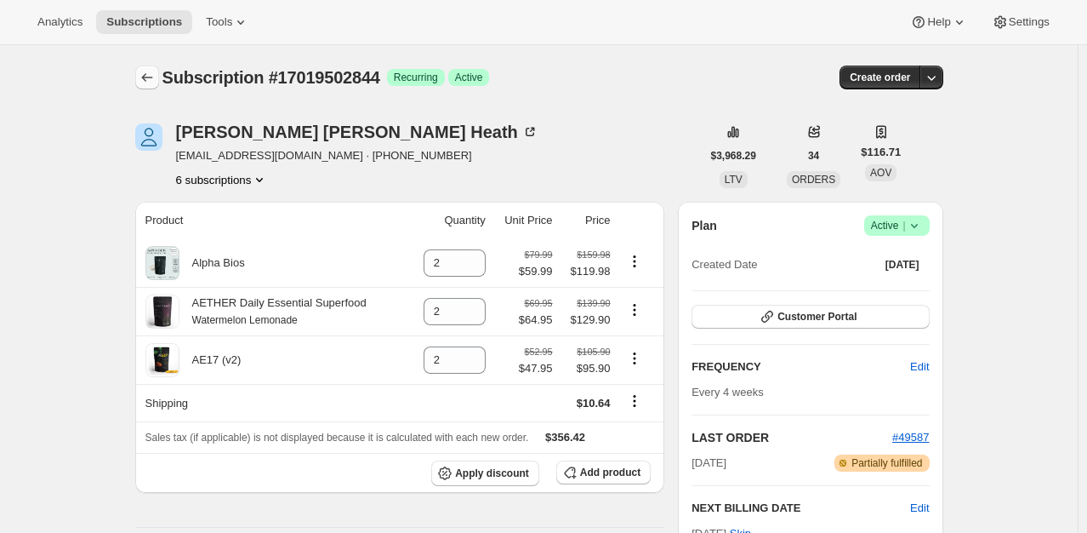
click at [147, 80] on icon "Subscriptions" at bounding box center [147, 77] width 17 height 17
